Goal: Find specific page/section: Find specific page/section

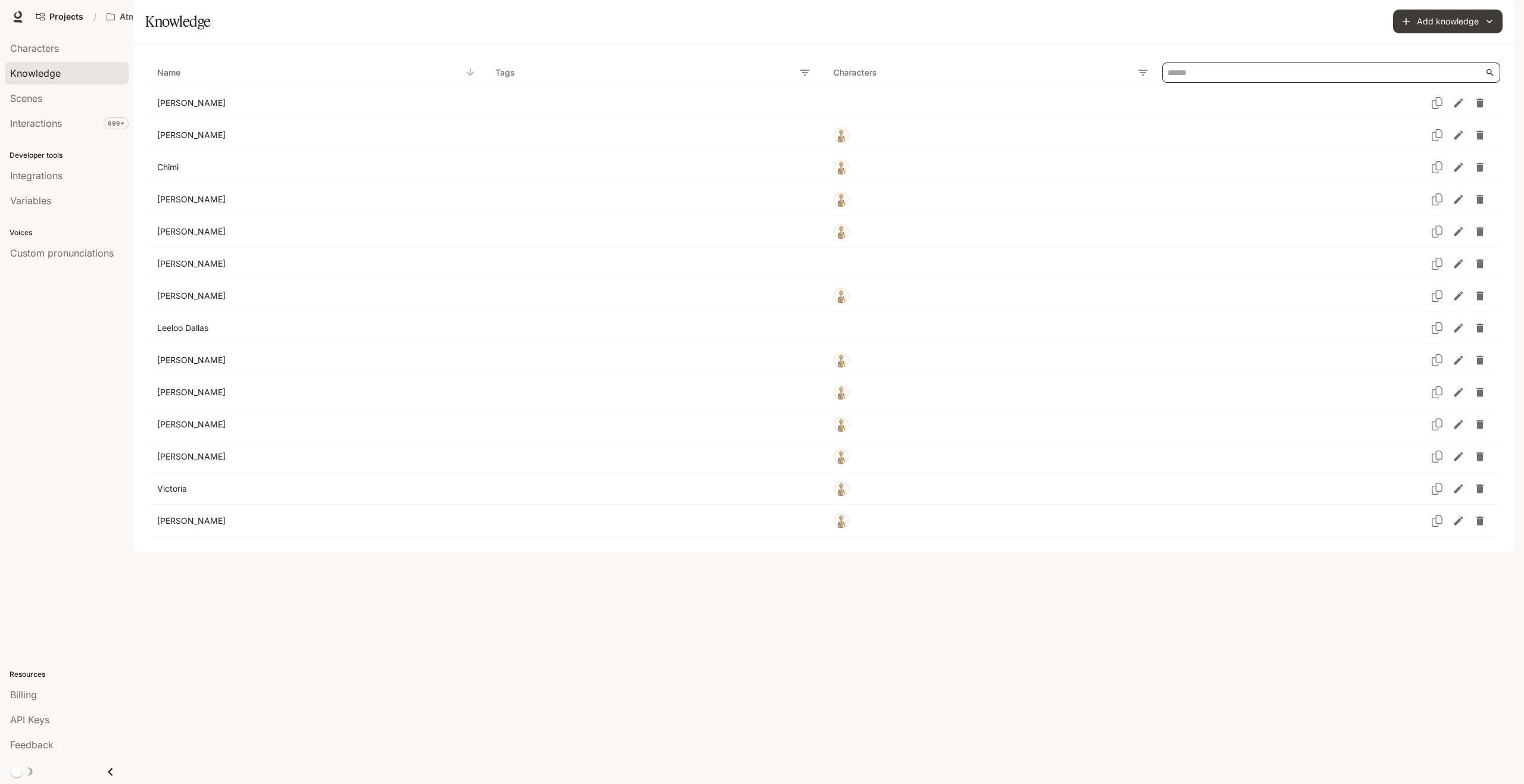
click at [1174, 82] on input "Knowledge Table" at bounding box center [1326, 73] width 318 height 19
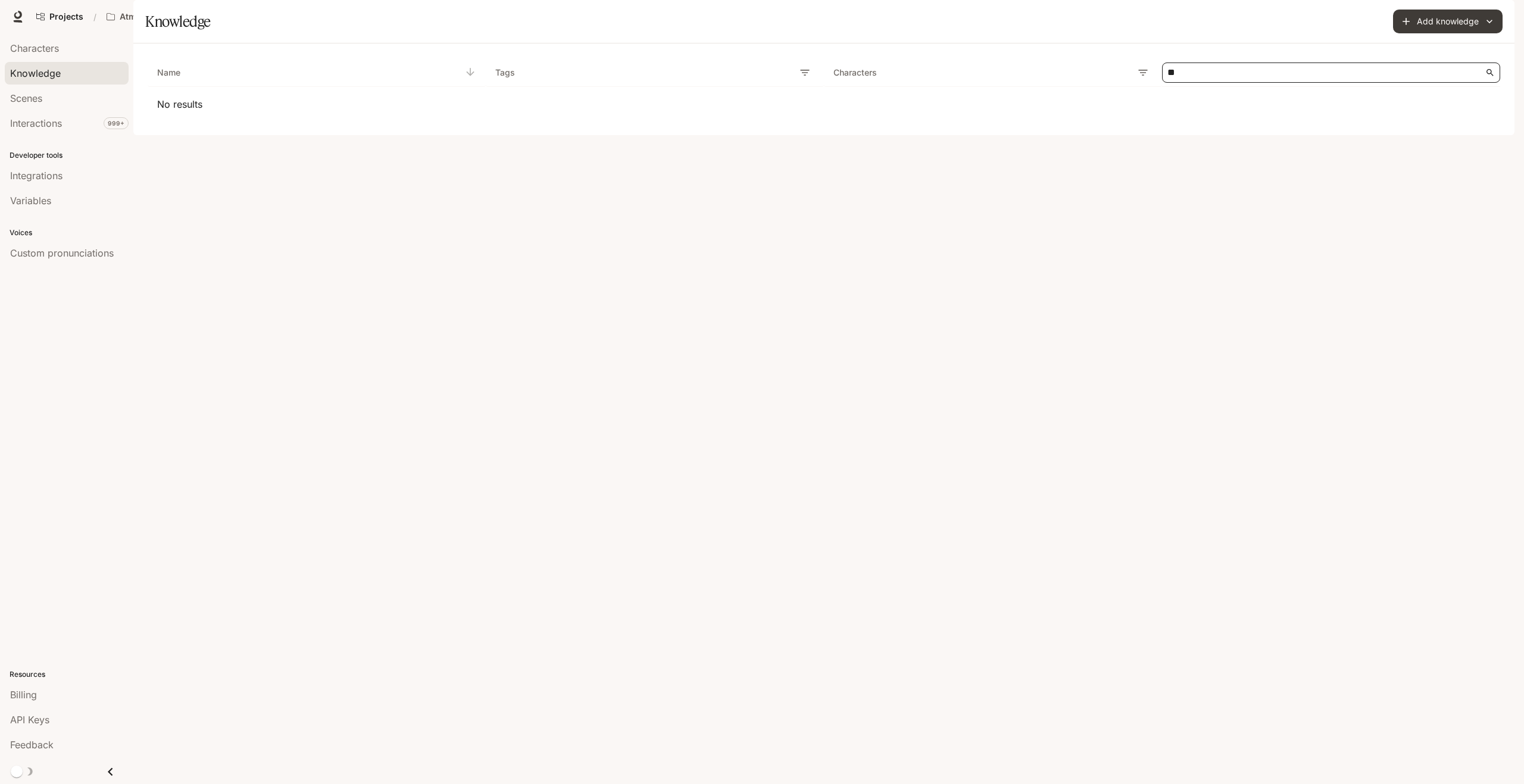
type input "*"
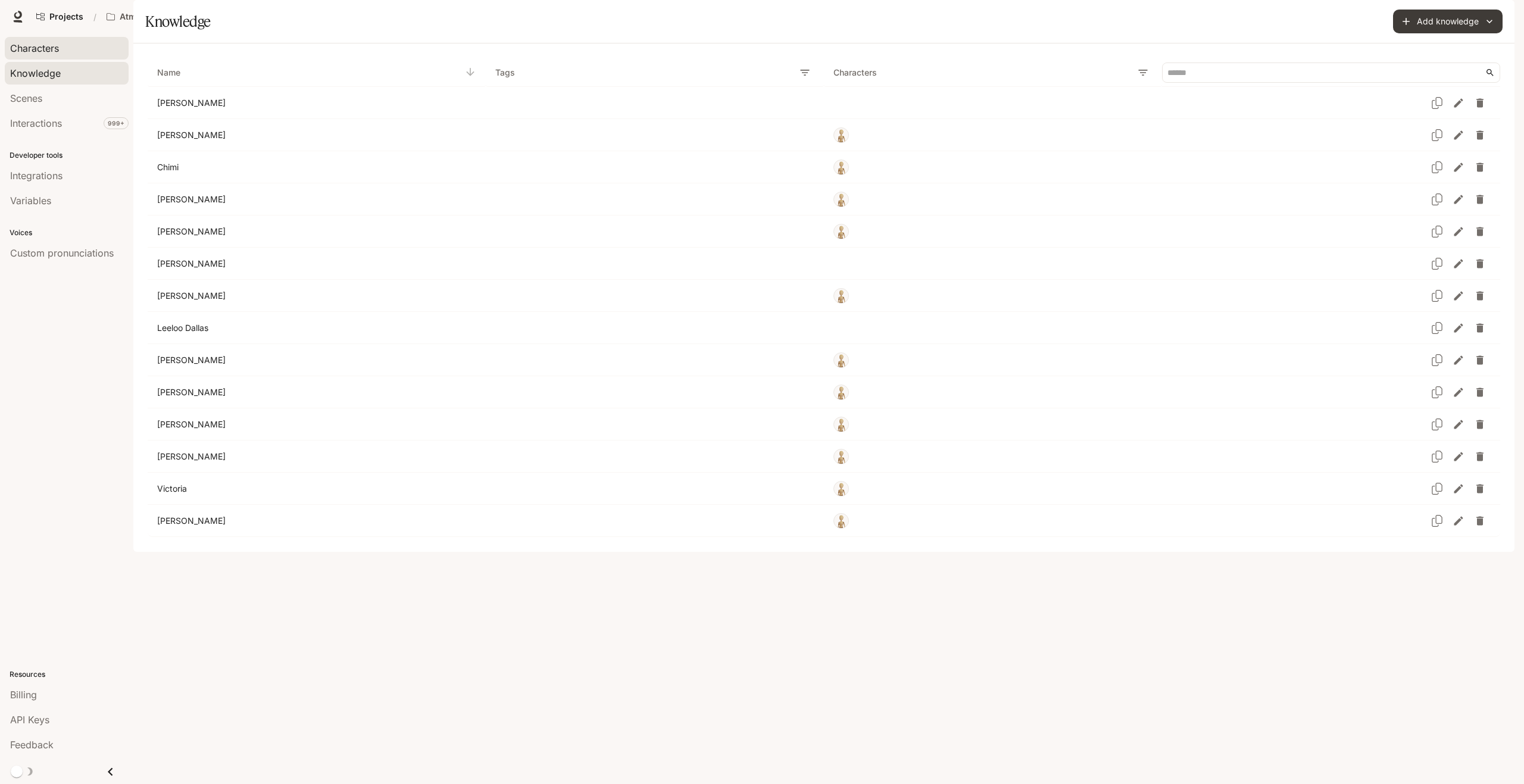
click at [80, 55] on div "Characters" at bounding box center [67, 48] width 113 height 14
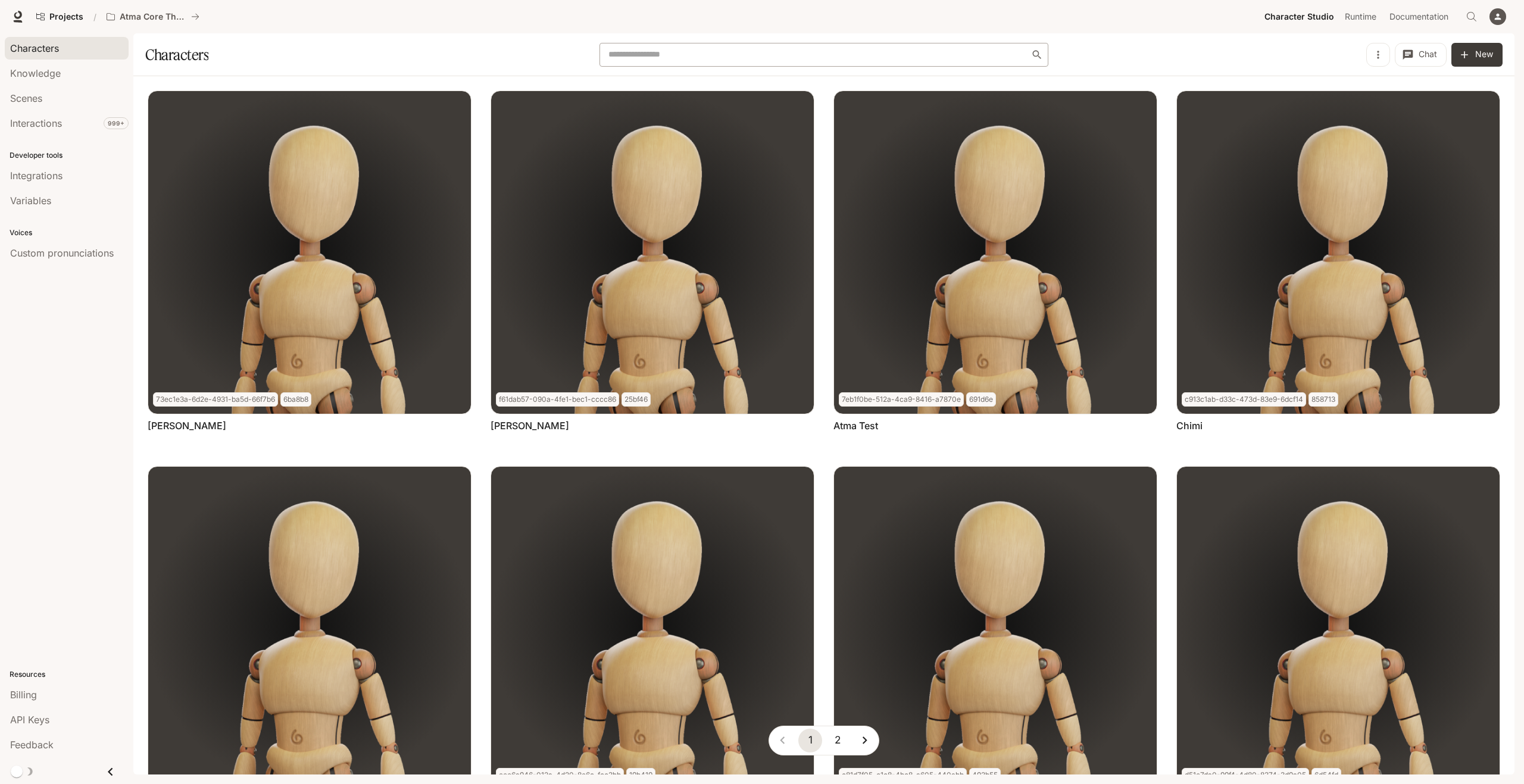
click at [669, 61] on div "​" at bounding box center [824, 54] width 450 height 24
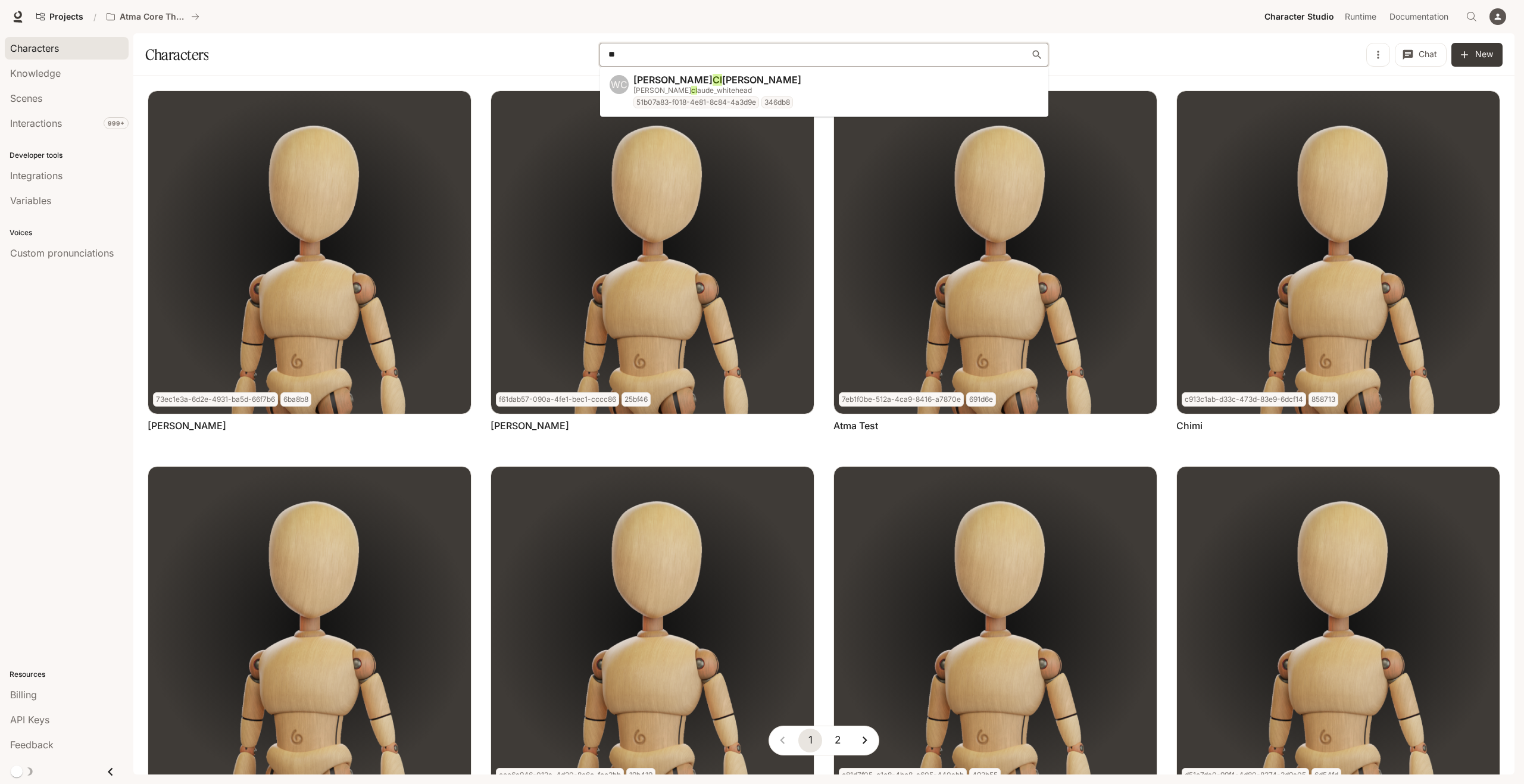
type input "*"
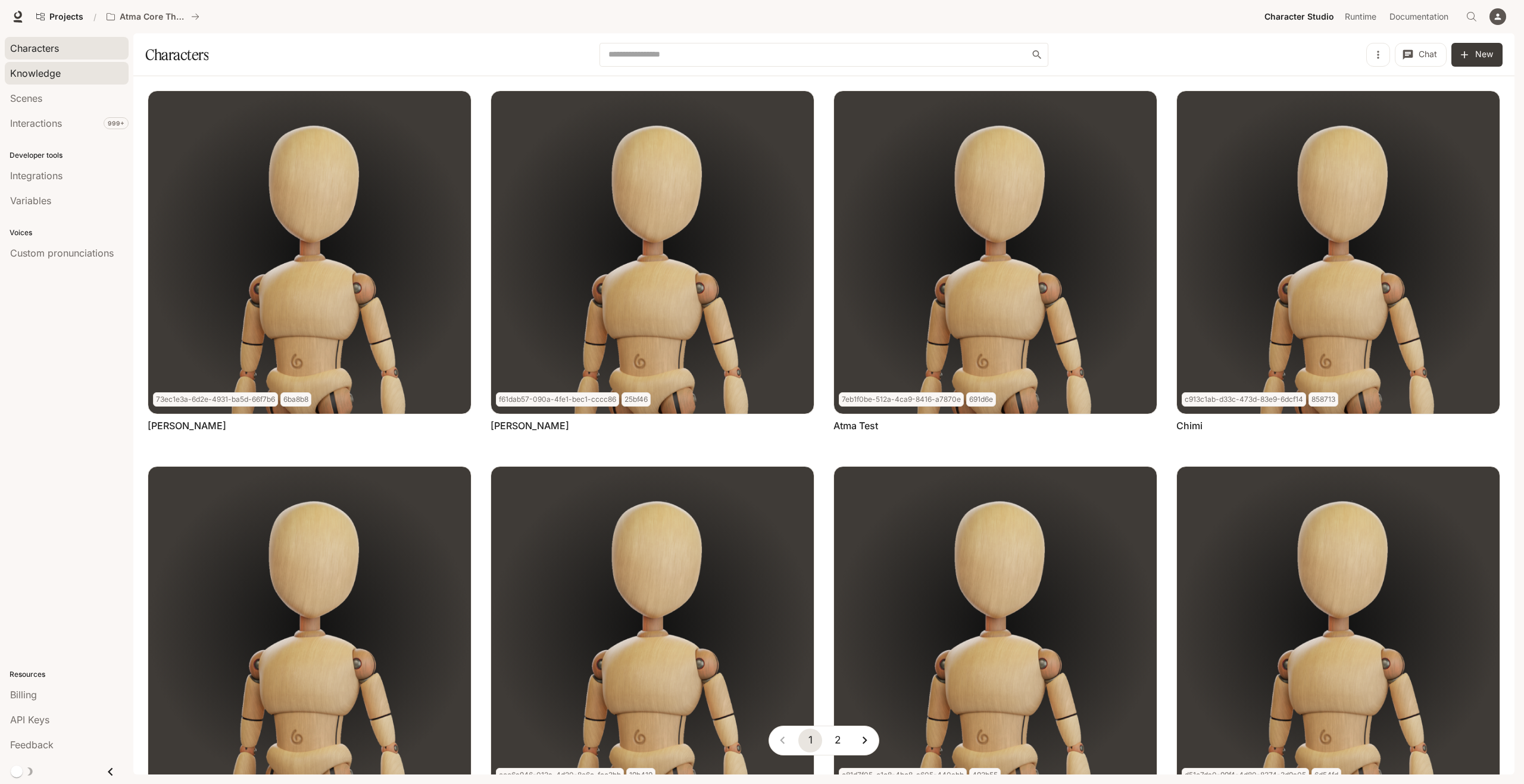
click at [58, 77] on span "Knowledge" at bounding box center [35, 73] width 51 height 14
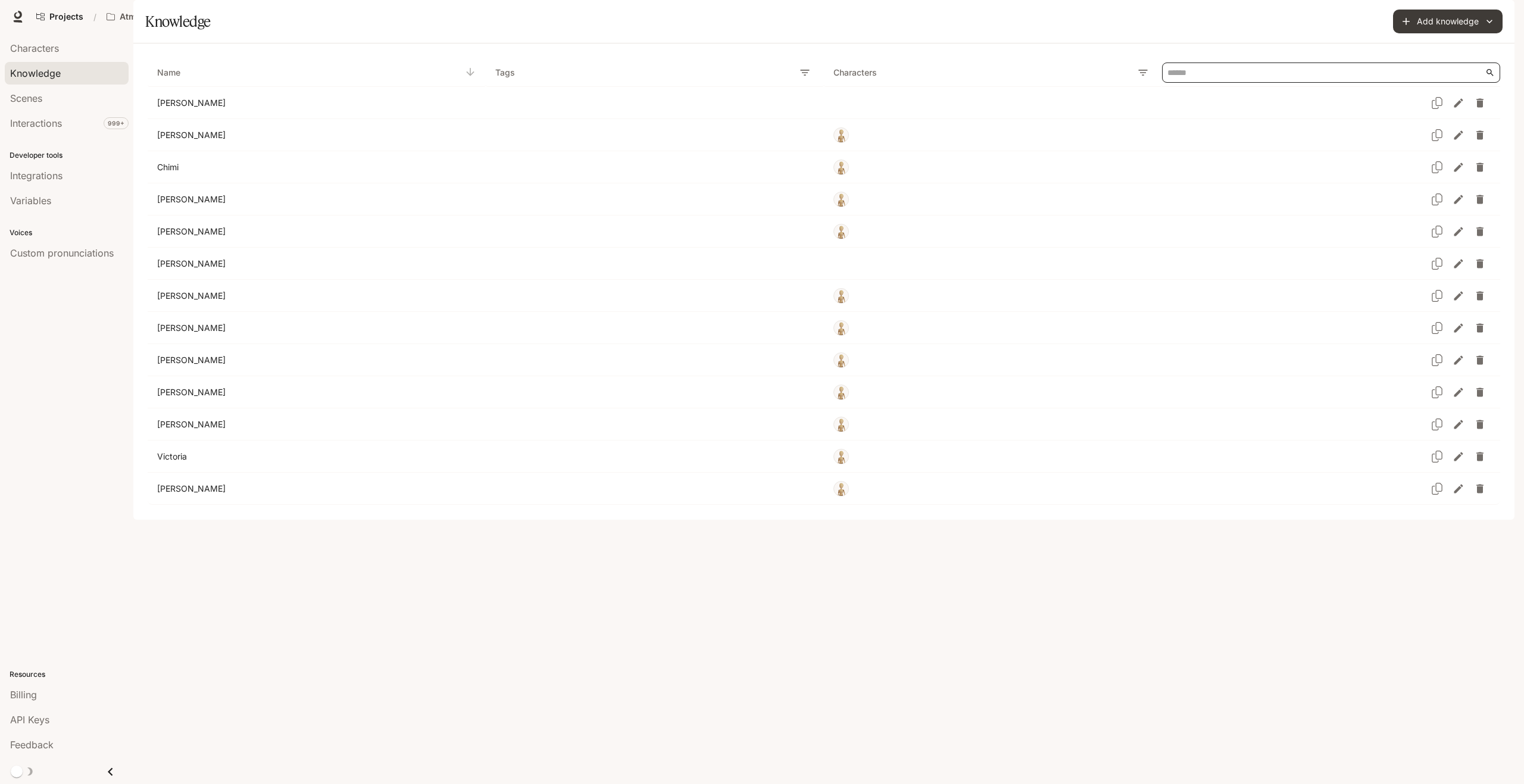
click at [1233, 82] on input "Knowledge Table" at bounding box center [1326, 73] width 318 height 19
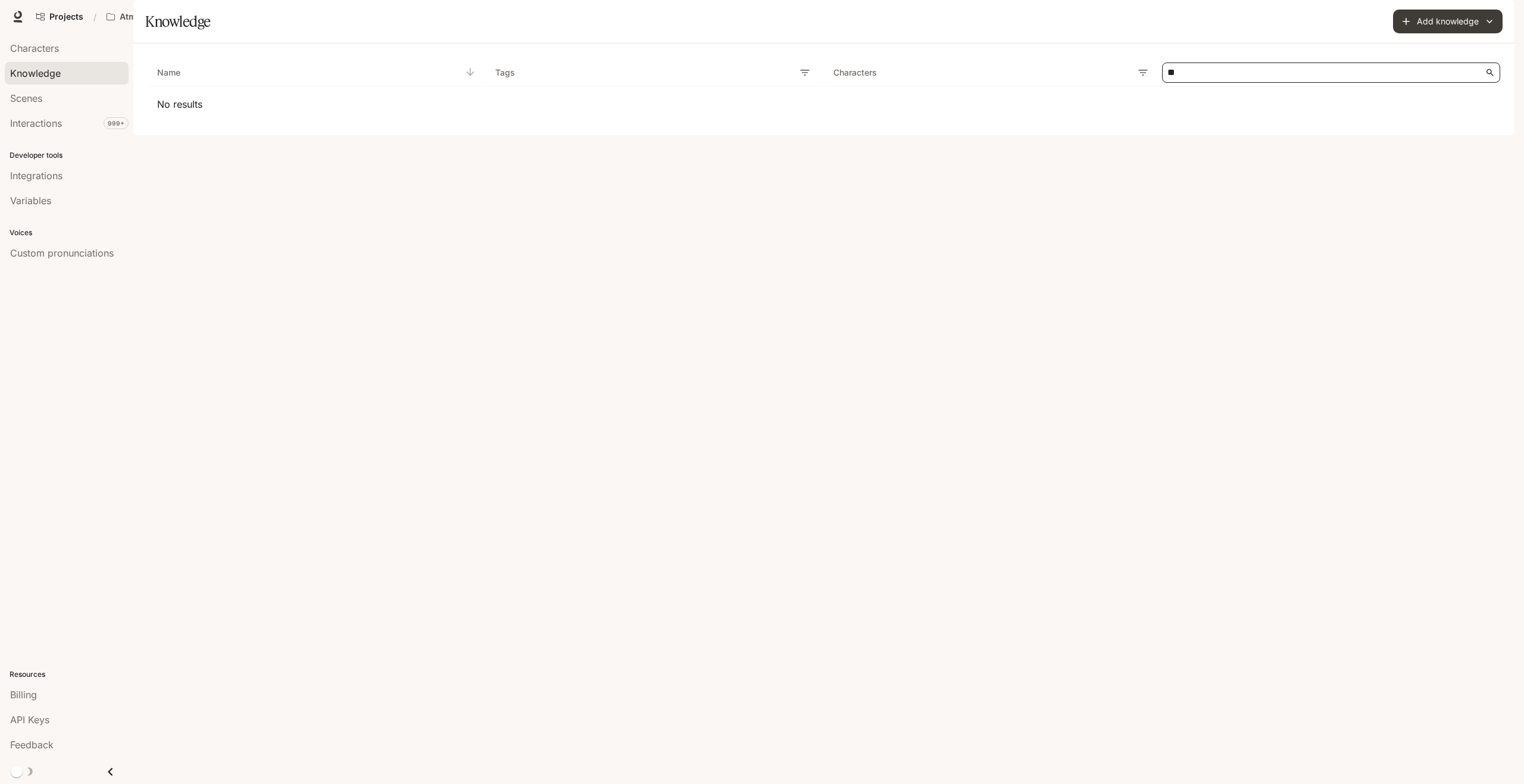
type input "*"
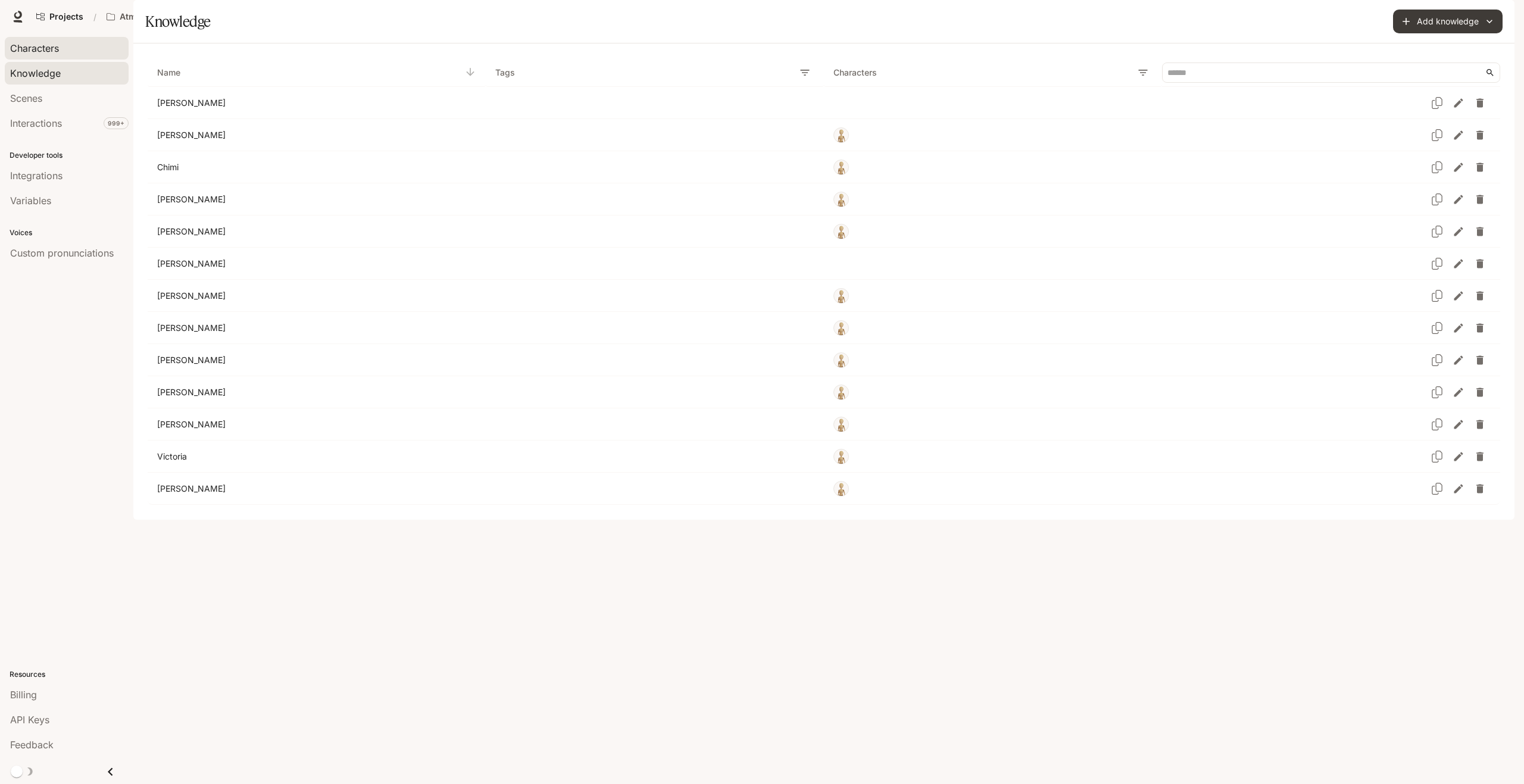
click at [64, 53] on div "Characters" at bounding box center [67, 48] width 113 height 14
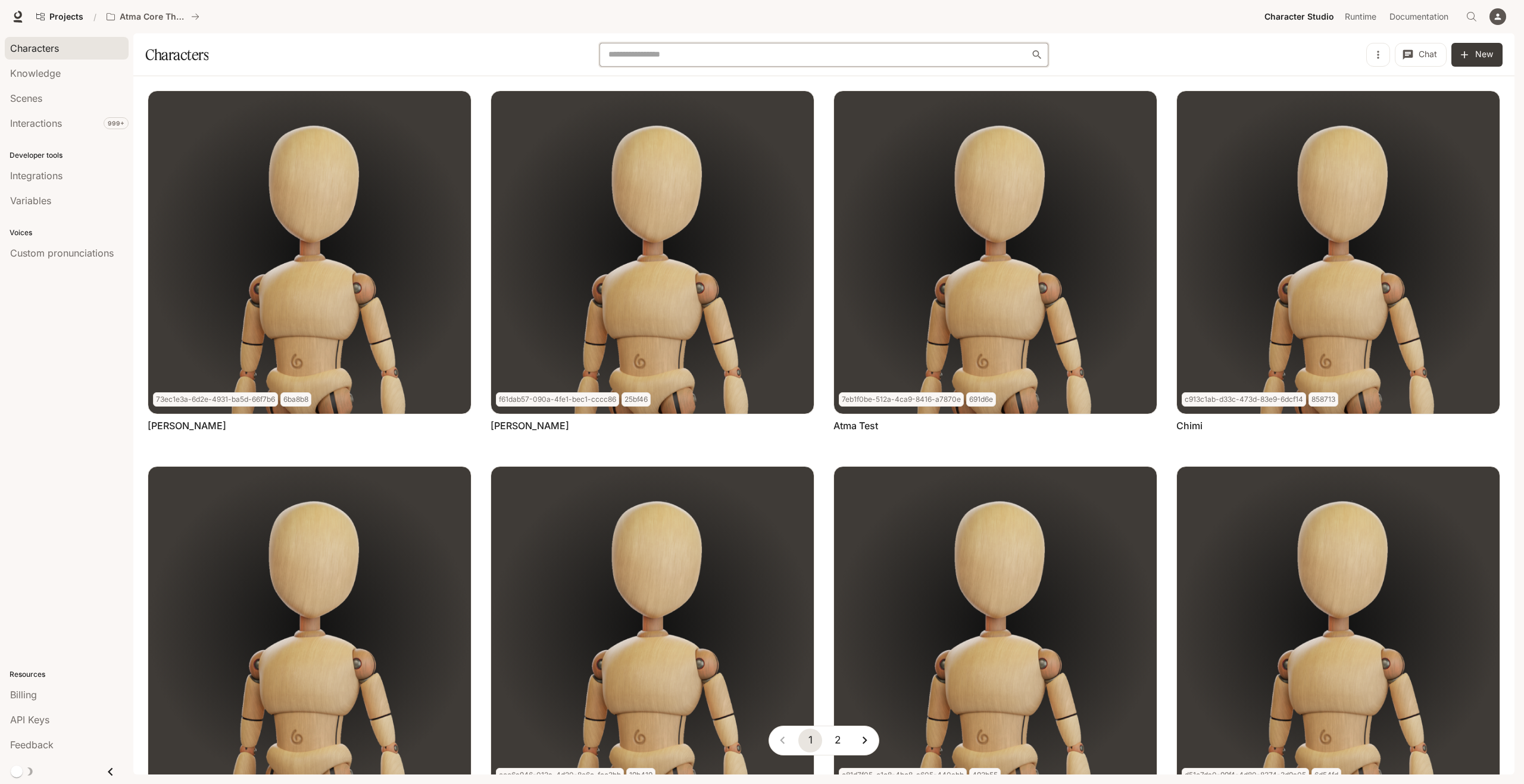
click at [762, 60] on input "text" at bounding box center [818, 54] width 427 height 12
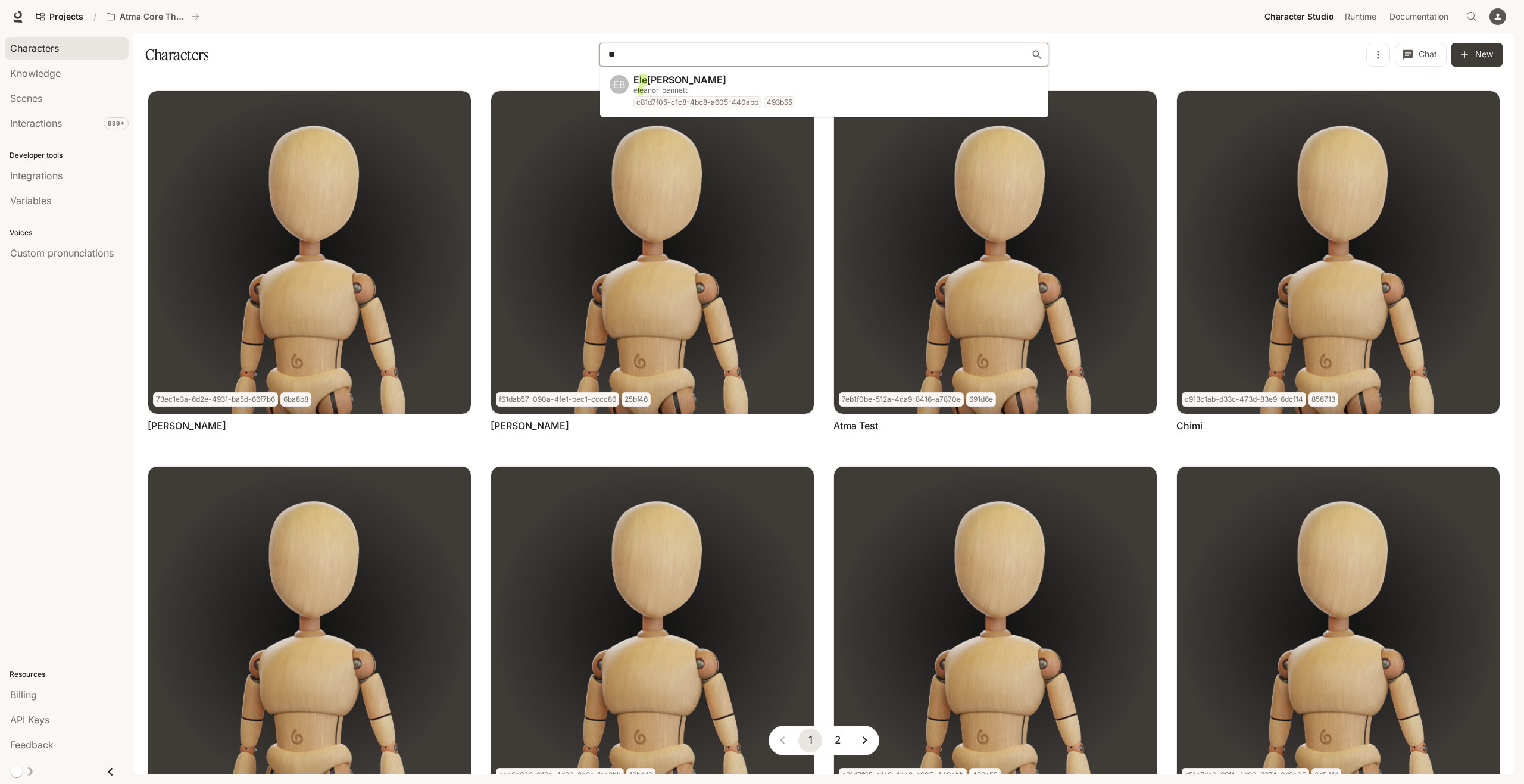
type input "*"
